Goal: Task Accomplishment & Management: Use online tool/utility

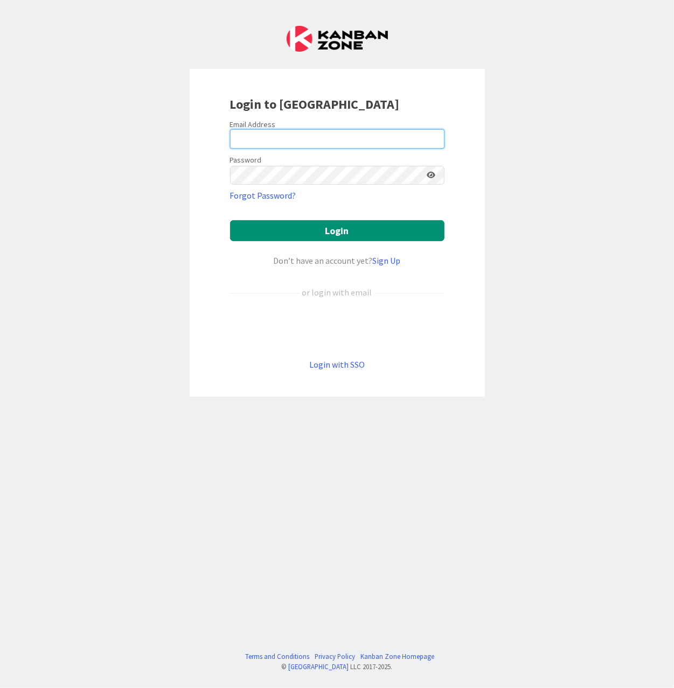
click at [301, 143] on input "email" at bounding box center [337, 138] width 214 height 19
click at [295, 315] on form "Email Address Password Forgot Password? Login Don’t have an account yet? Sign U…" at bounding box center [337, 246] width 214 height 252
drag, startPoint x: 350, startPoint y: 163, endPoint x: 354, endPoint y: 135, distance: 28.3
click at [350, 162] on div "Password" at bounding box center [337, 169] width 214 height 32
click at [354, 135] on input "email" at bounding box center [337, 138] width 214 height 19
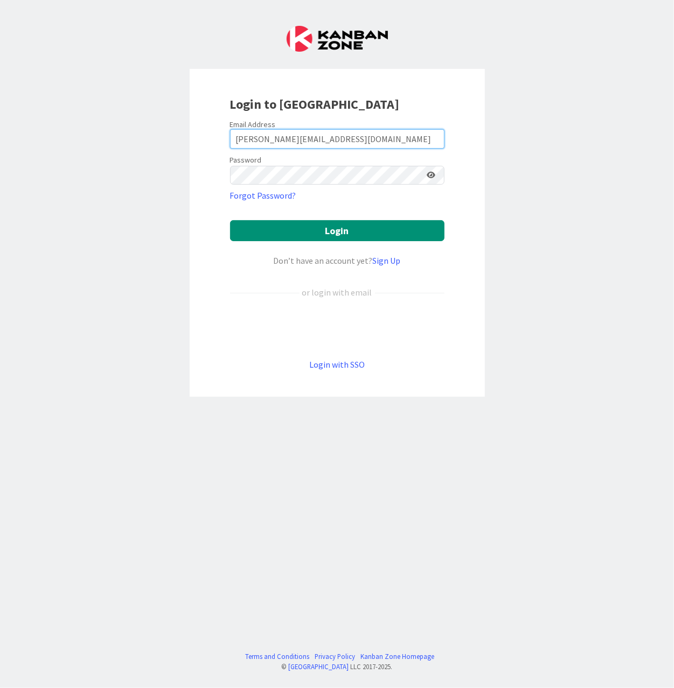
type input "[PERSON_NAME][EMAIL_ADDRESS][DOMAIN_NAME]"
click at [230, 220] on button "Login" at bounding box center [337, 230] width 214 height 21
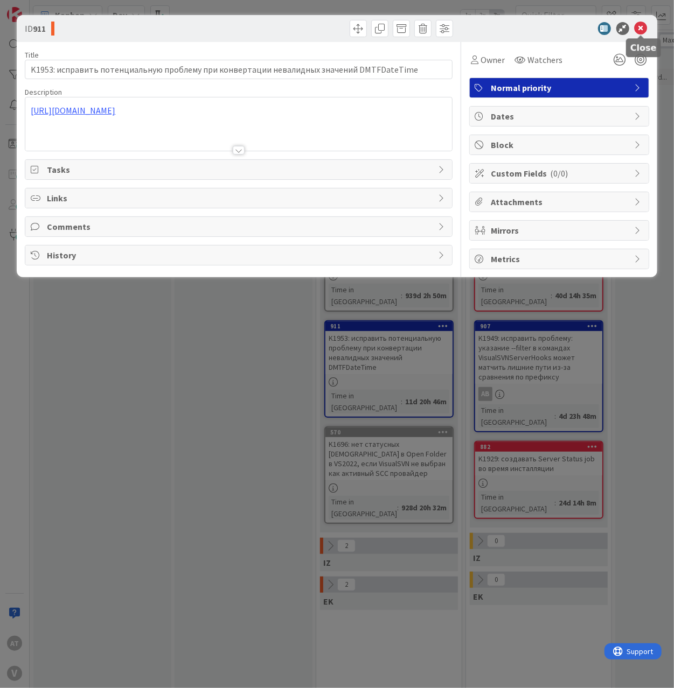
drag, startPoint x: 641, startPoint y: 25, endPoint x: 531, endPoint y: 27, distance: 109.9
click at [641, 26] on icon at bounding box center [641, 28] width 13 height 13
